Goal: Task Accomplishment & Management: Manage account settings

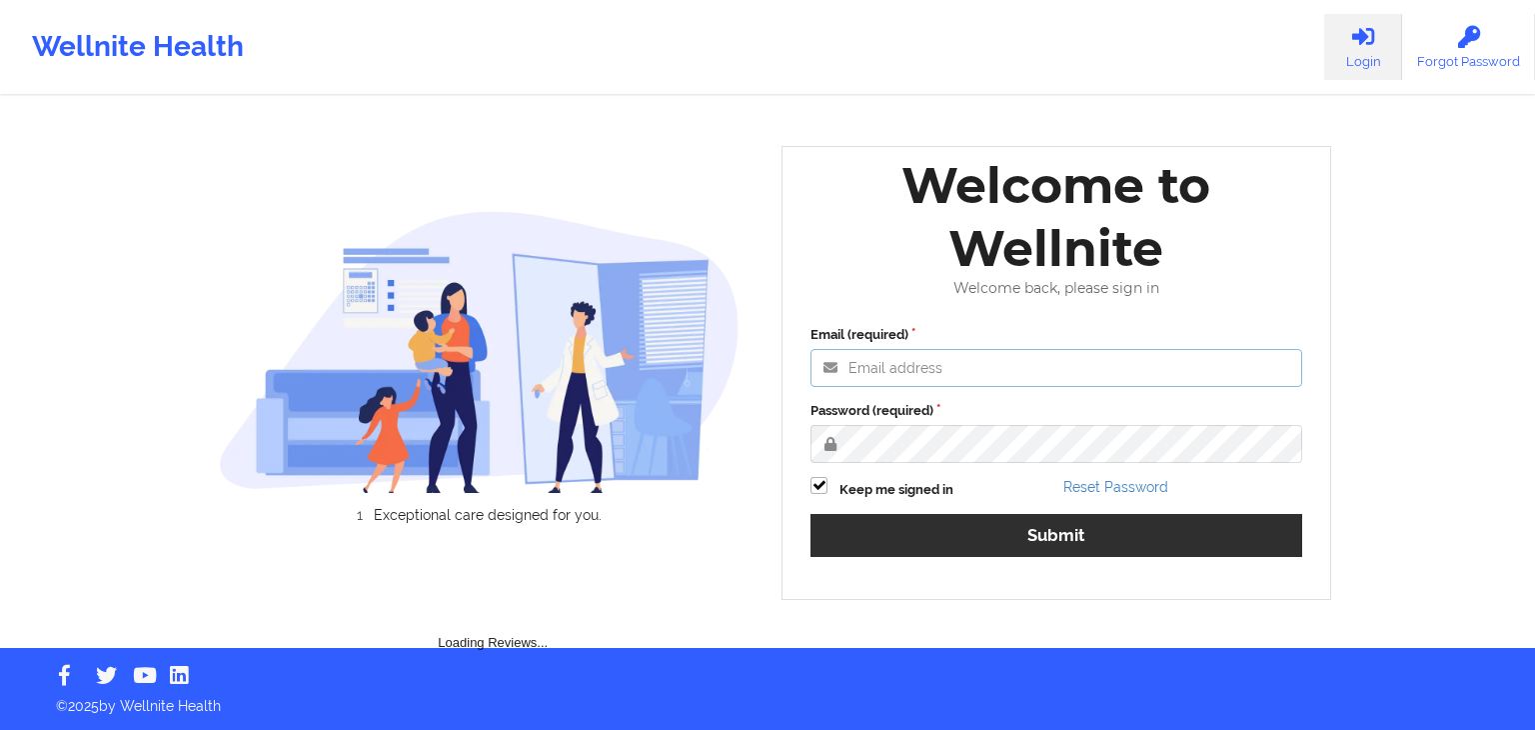
type input "[EMAIL_ADDRESS][DOMAIN_NAME]"
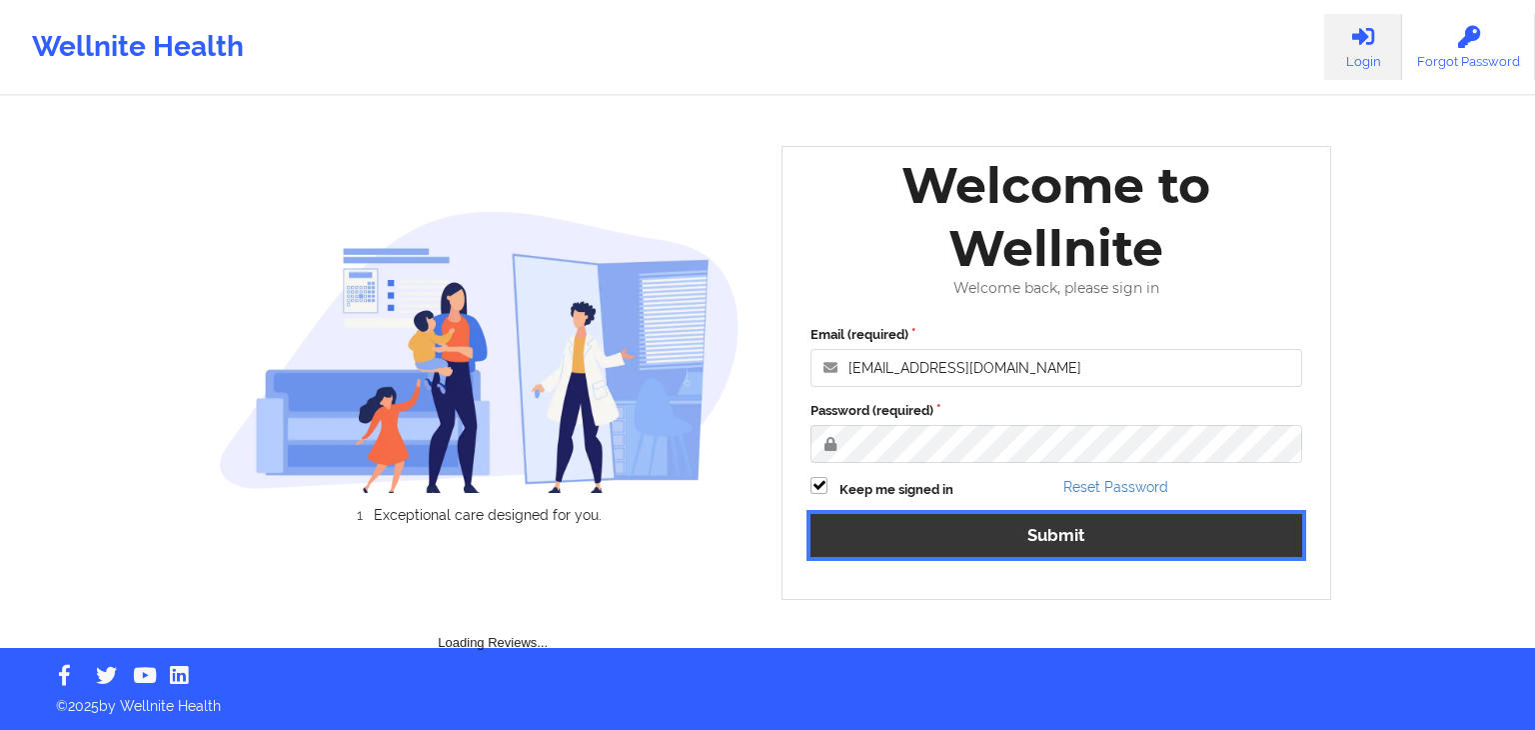
click at [986, 545] on button "Submit" at bounding box center [1057, 535] width 492 height 43
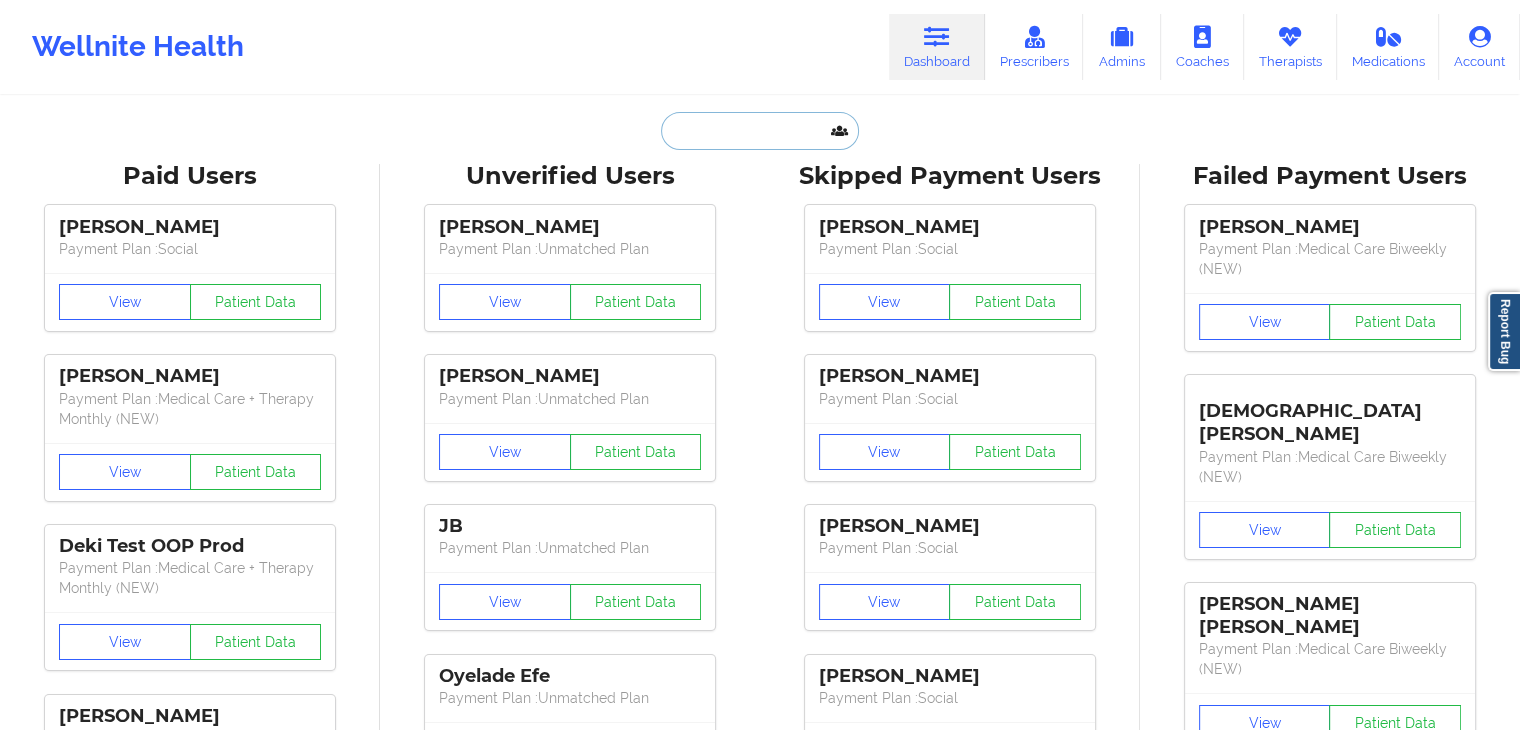
click at [759, 128] on input "text" at bounding box center [760, 131] width 198 height 38
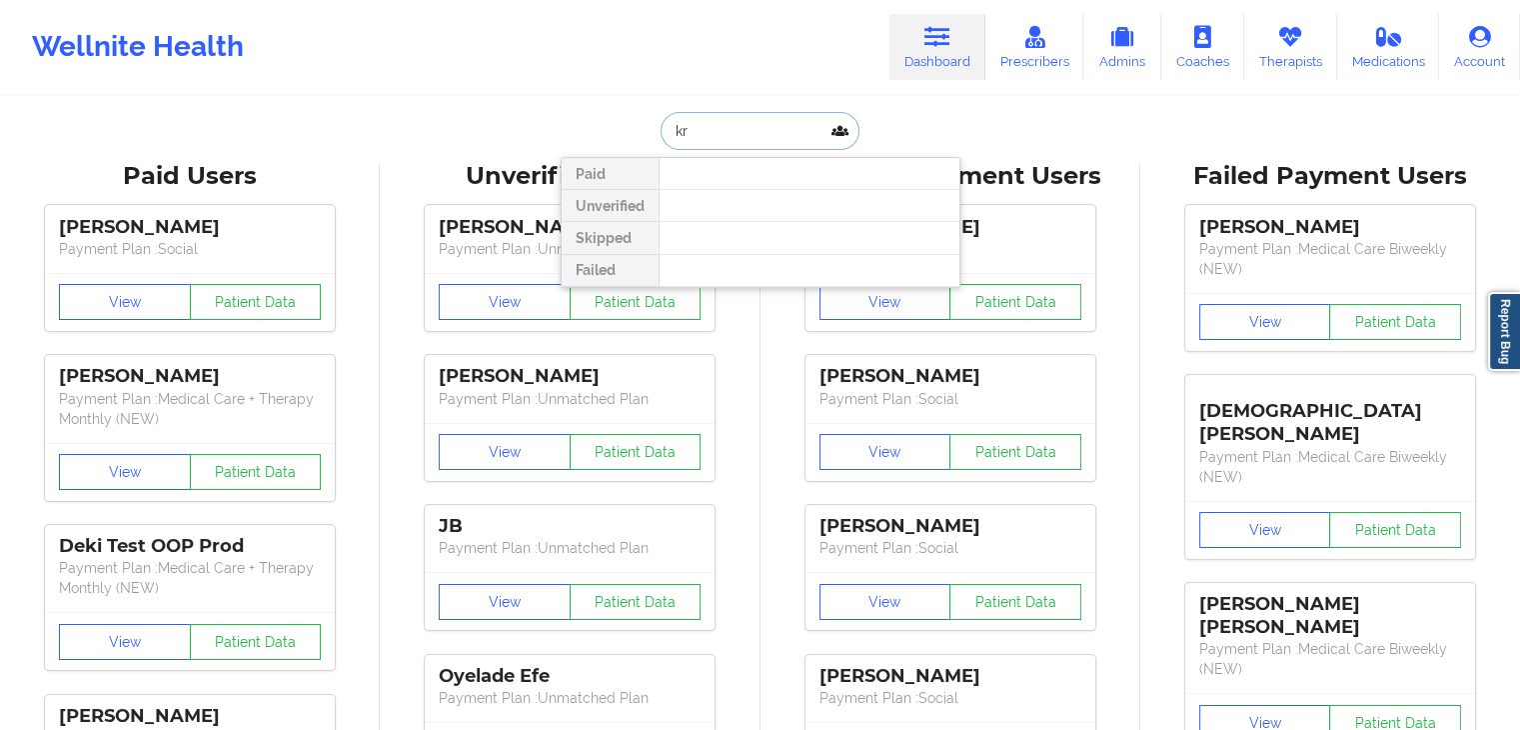
type input "k"
